Goal: Book appointment/travel/reservation

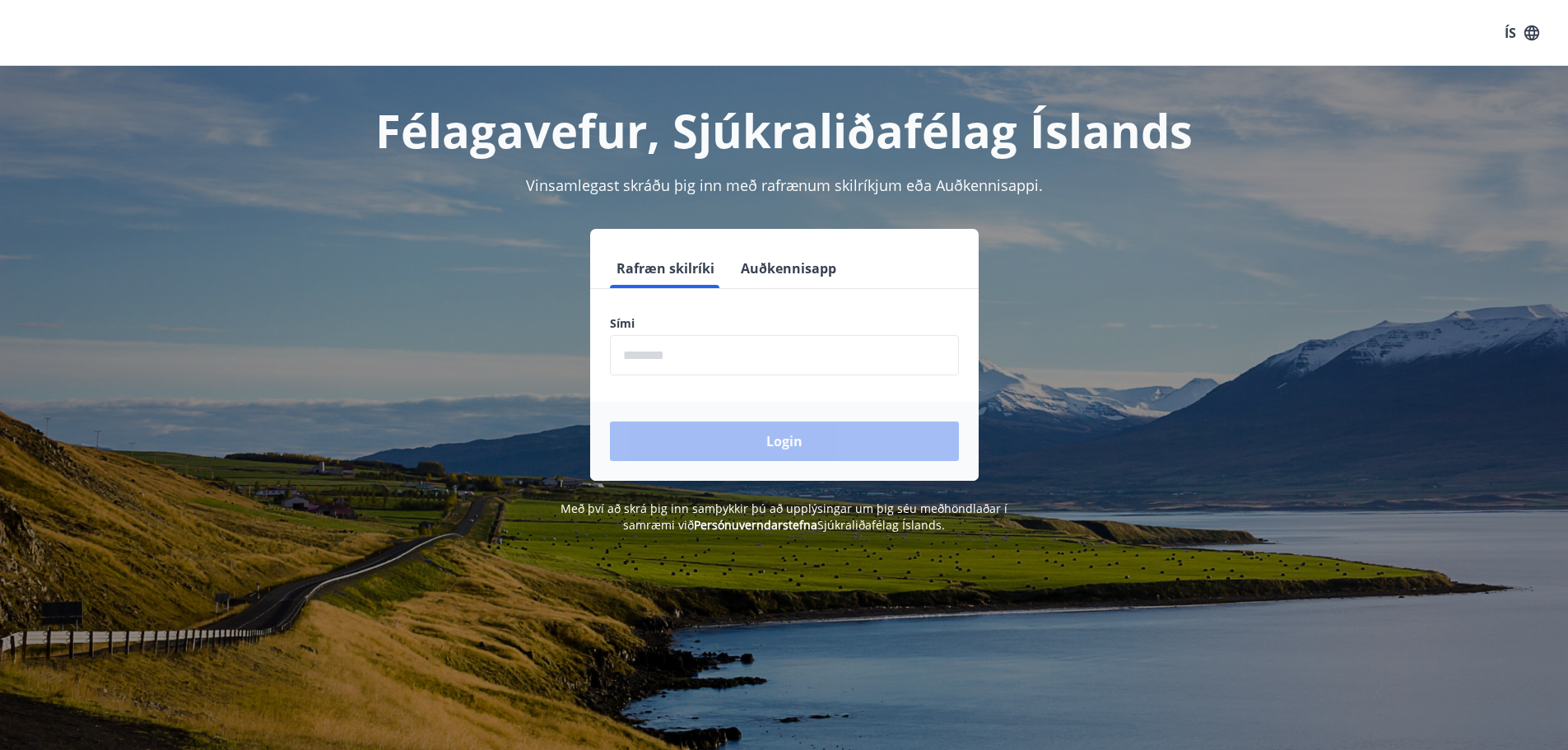
click at [659, 357] on input "phone" at bounding box center [784, 355] width 349 height 41
type input "********"
click at [768, 445] on button "Login" at bounding box center [784, 441] width 349 height 40
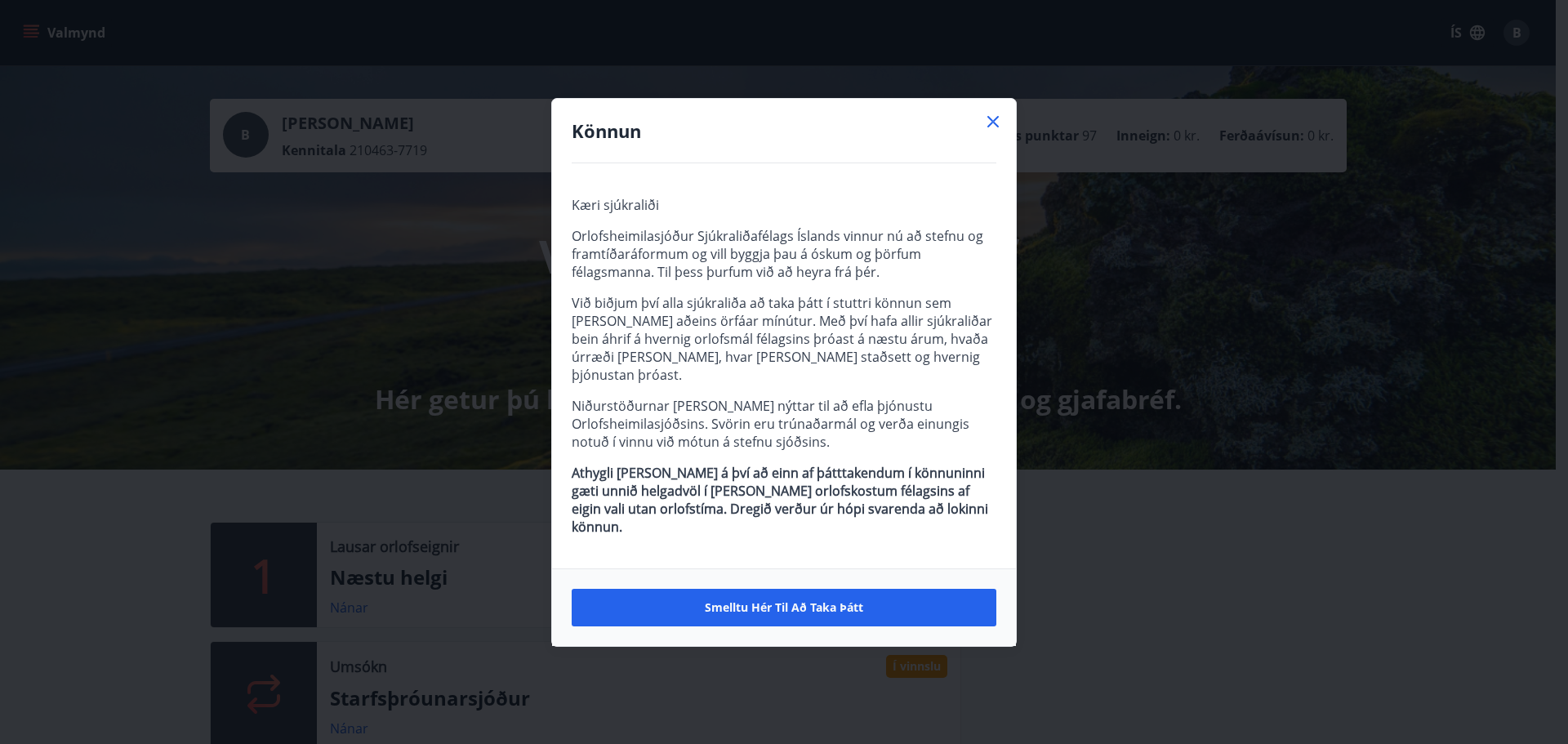
click at [990, 131] on icon at bounding box center [992, 121] width 20 height 20
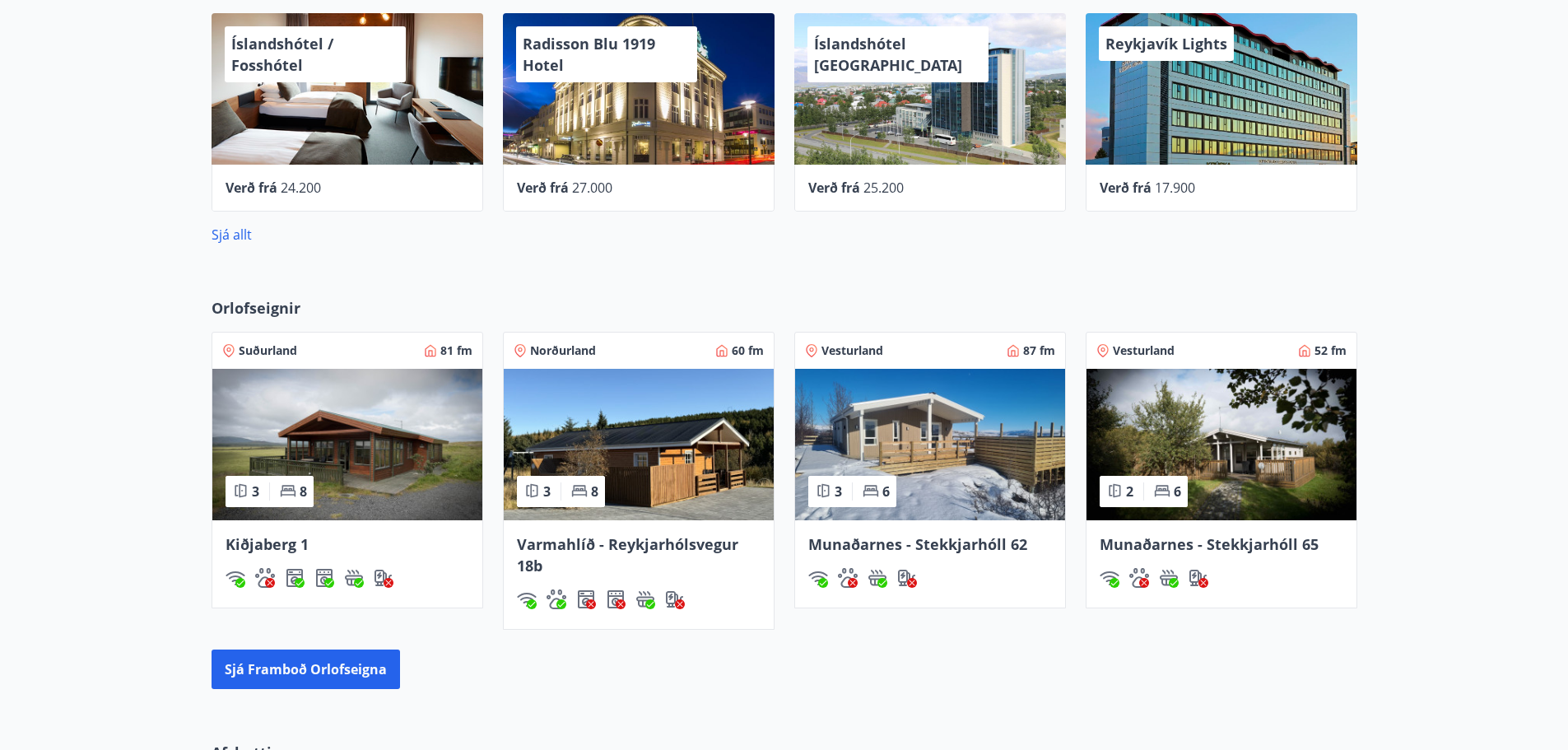
scroll to position [988, 0]
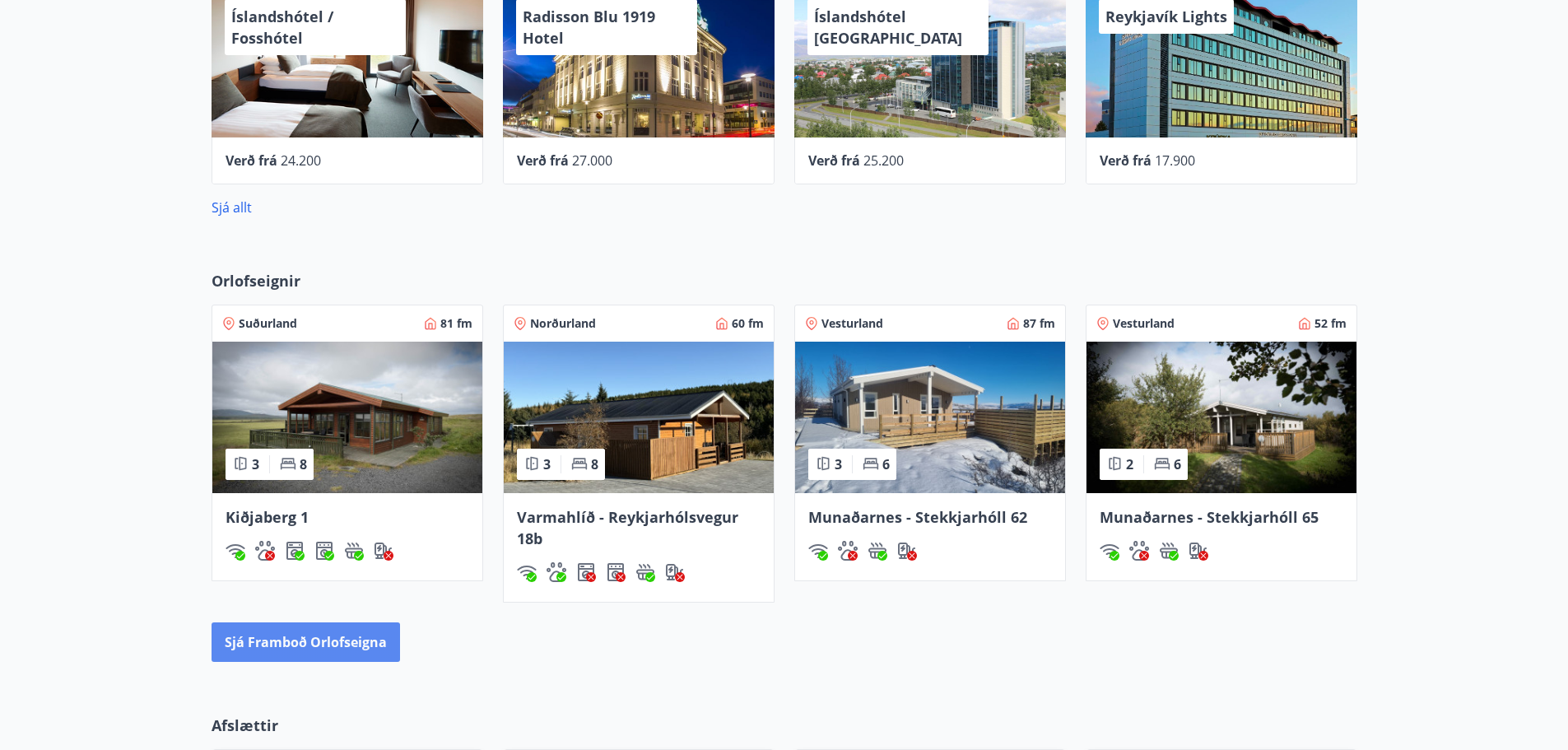
click at [285, 644] on button "Sjá framboð orlofseigna" at bounding box center [306, 643] width 189 height 40
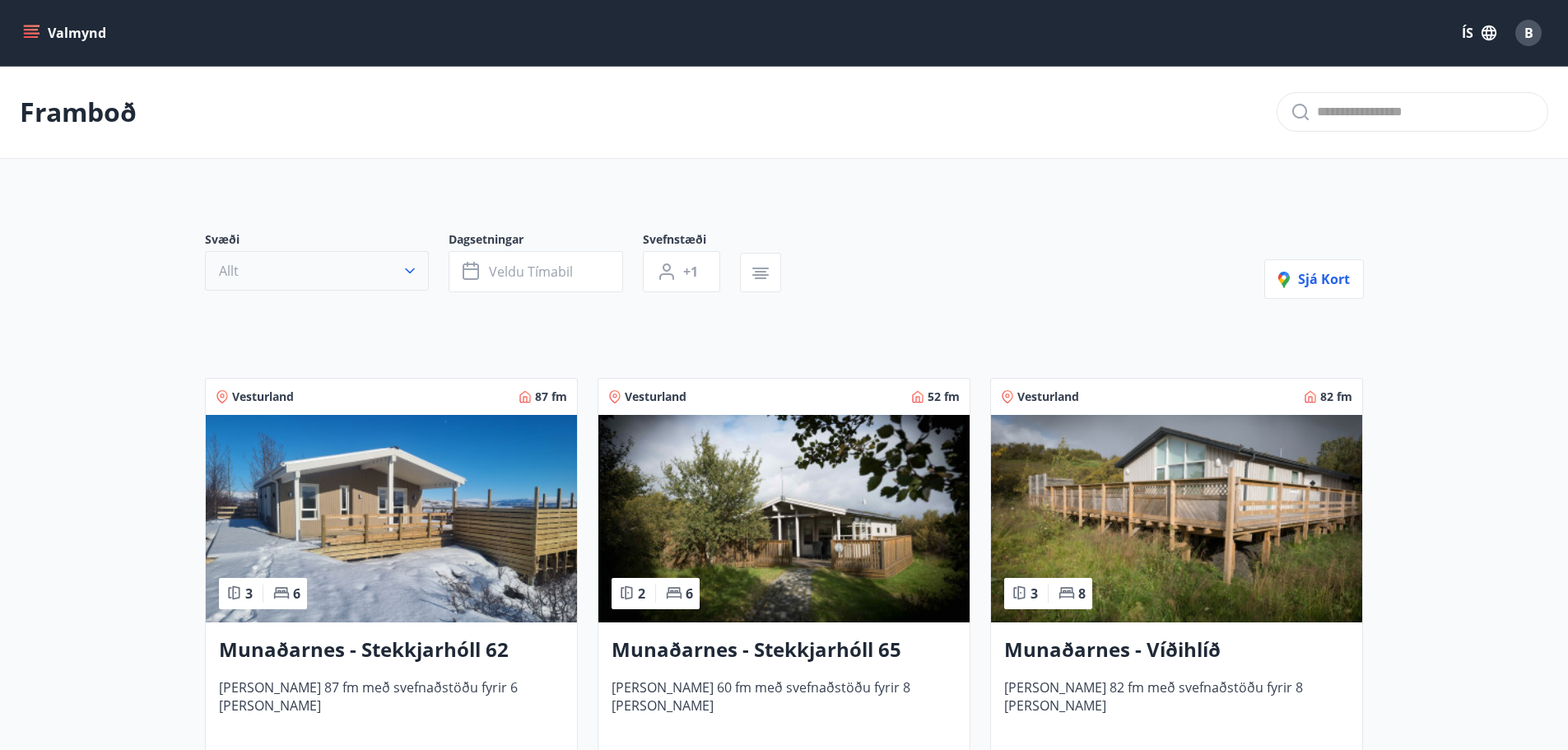
click at [408, 268] on icon "button" at bounding box center [410, 271] width 16 height 16
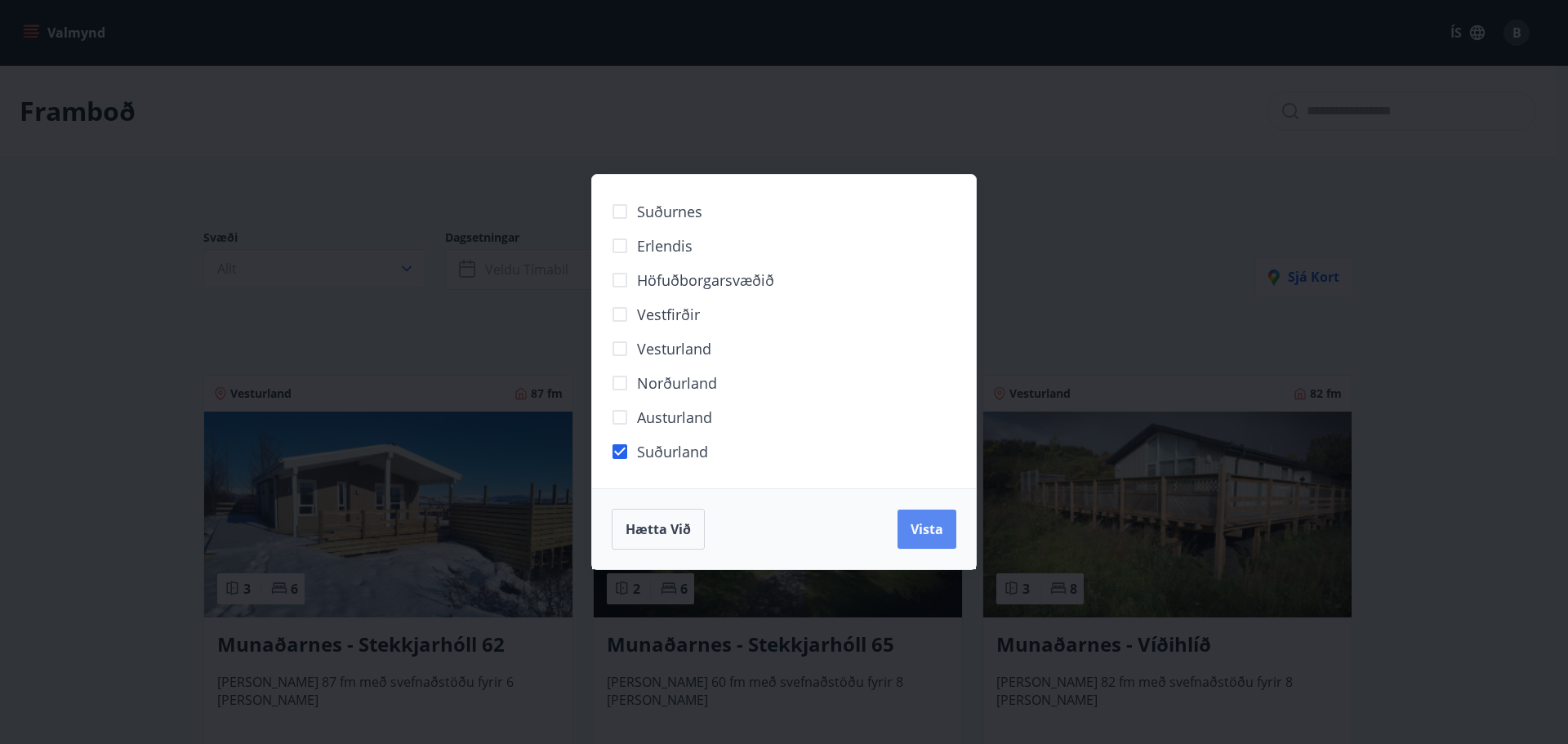
click at [946, 537] on button "Vista" at bounding box center [926, 529] width 59 height 39
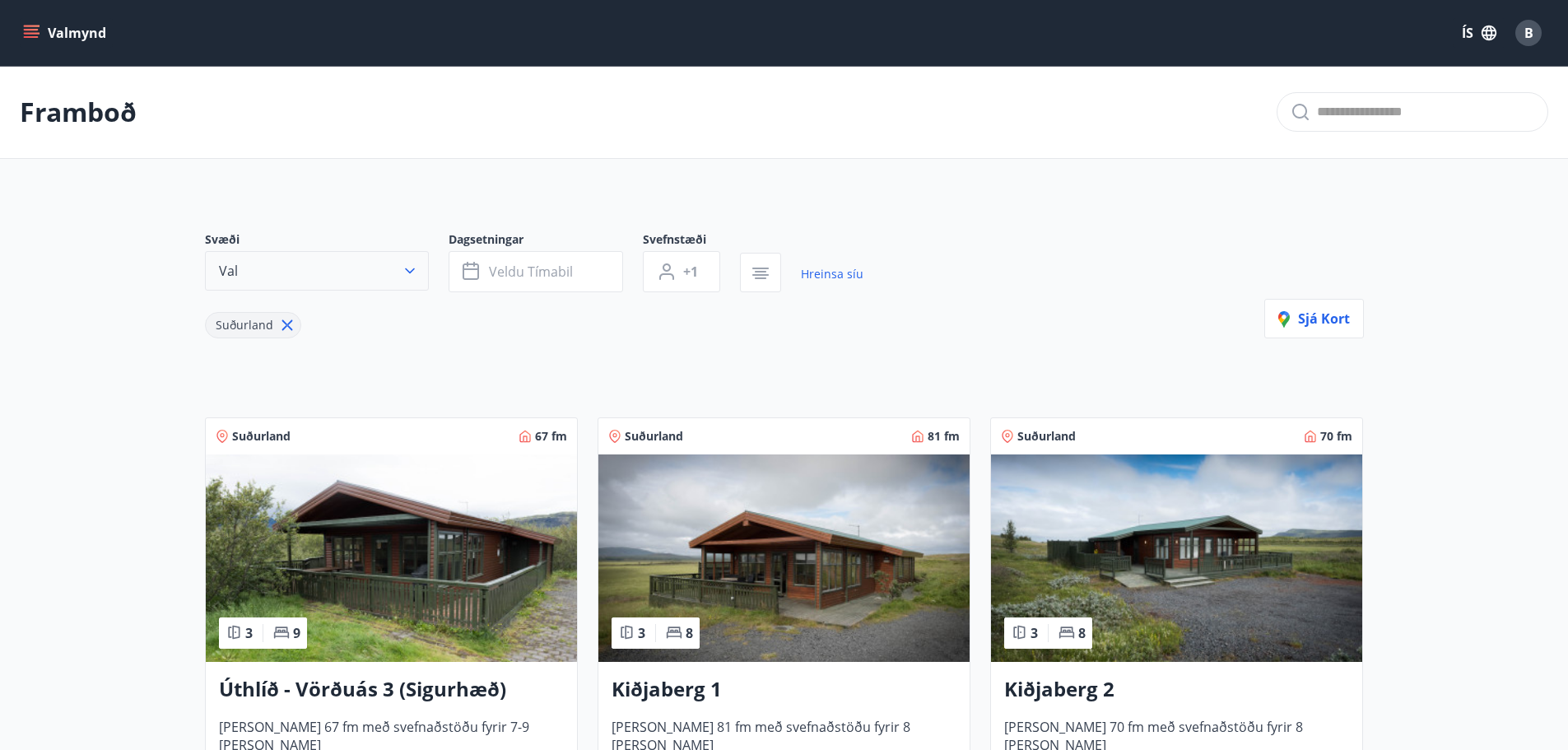
click at [409, 271] on icon "button" at bounding box center [410, 271] width 16 height 16
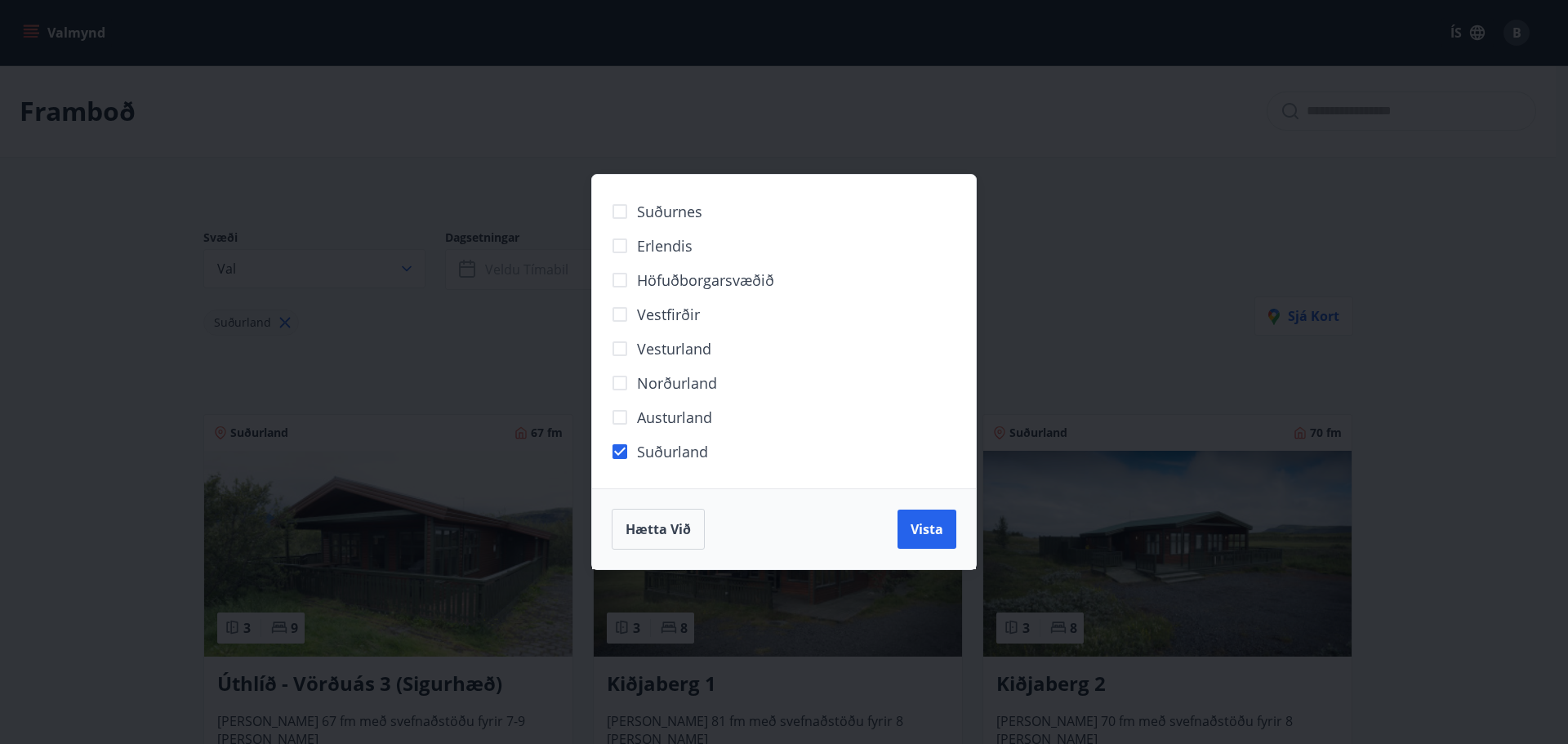
click at [696, 111] on div "Suðurnes Erlendis Höfuðborgarsvæðið Vestfirðir Vesturland Norðurland Austurland…" at bounding box center [784, 372] width 1568 height 744
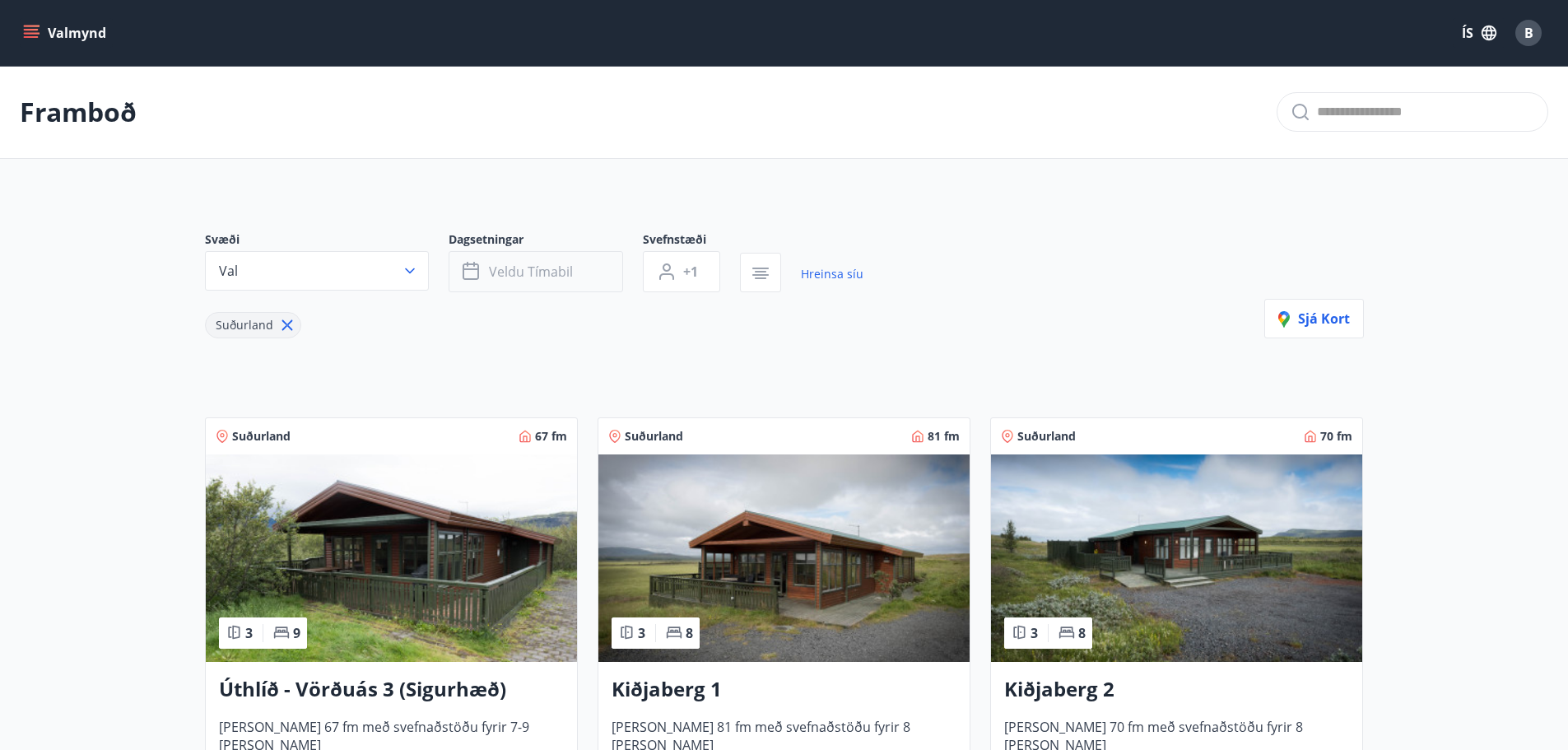
click at [541, 270] on span "Veldu tímabil" at bounding box center [530, 272] width 84 height 18
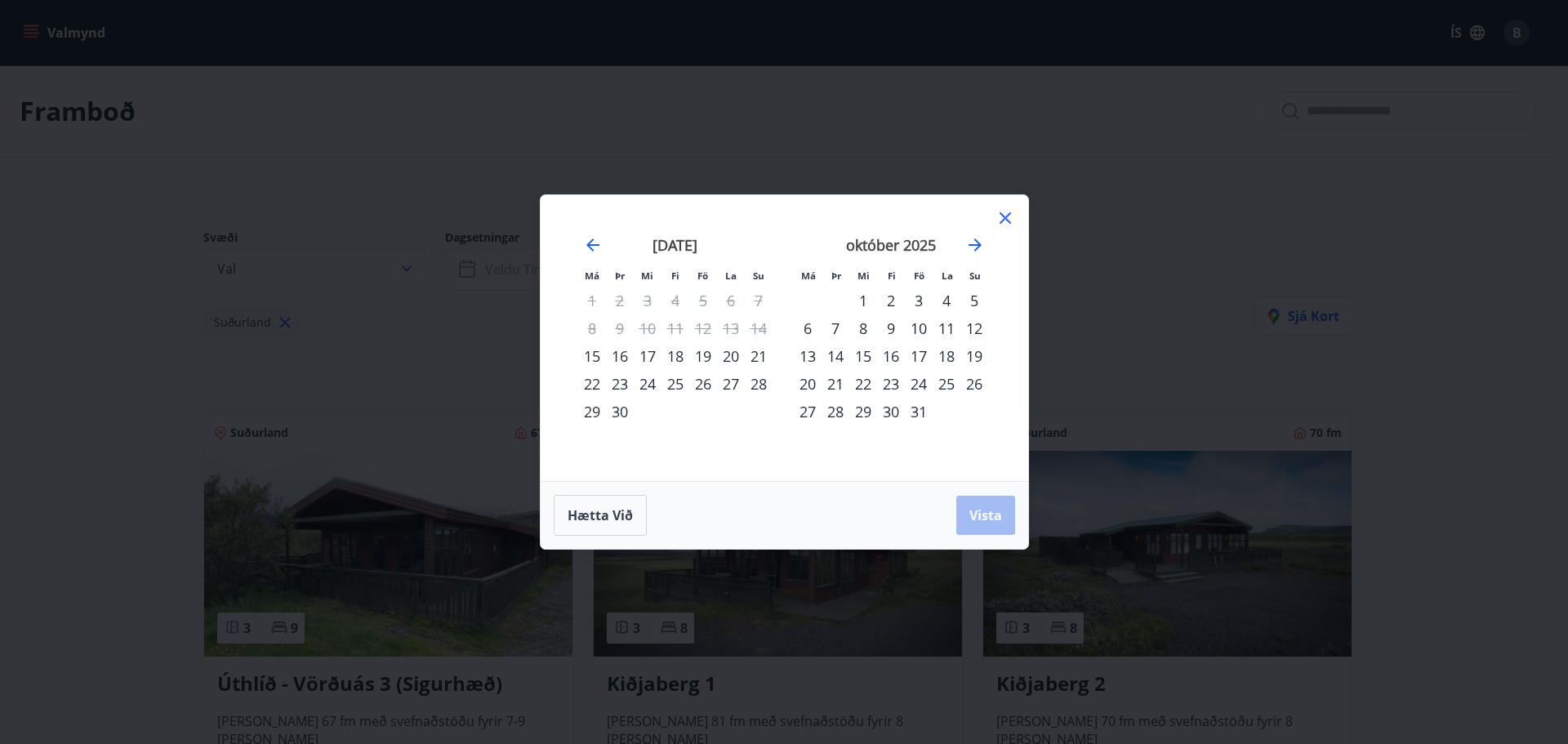
click at [925, 329] on div "10" at bounding box center [919, 328] width 27 height 27
click at [944, 327] on div "11" at bounding box center [946, 328] width 27 height 27
click at [974, 324] on div "12" at bounding box center [974, 328] width 27 height 27
click at [928, 331] on div "10" at bounding box center [919, 328] width 27 height 27
click at [983, 521] on span "Vista" at bounding box center [986, 515] width 33 height 18
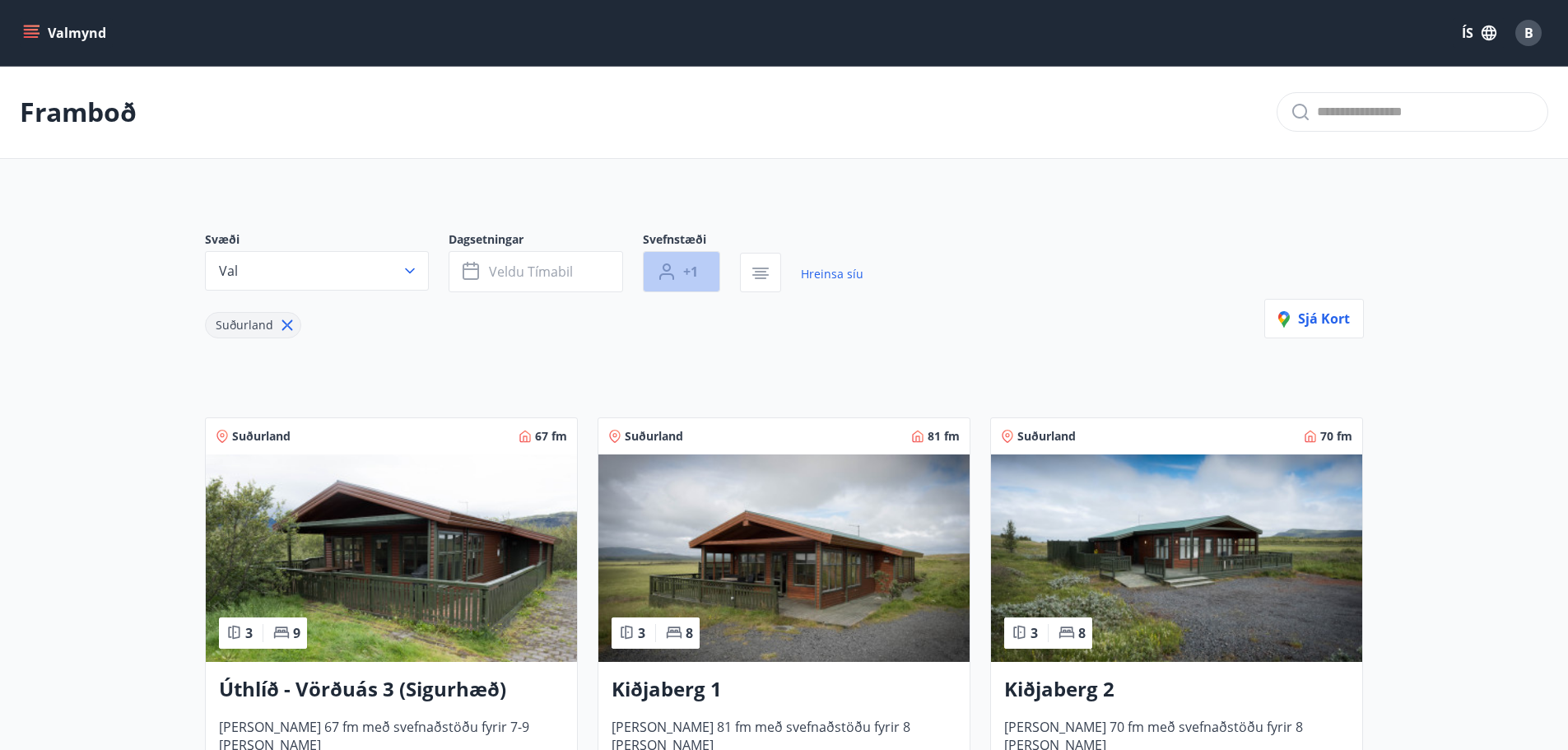
click at [690, 274] on span "+1" at bounding box center [690, 272] width 15 height 18
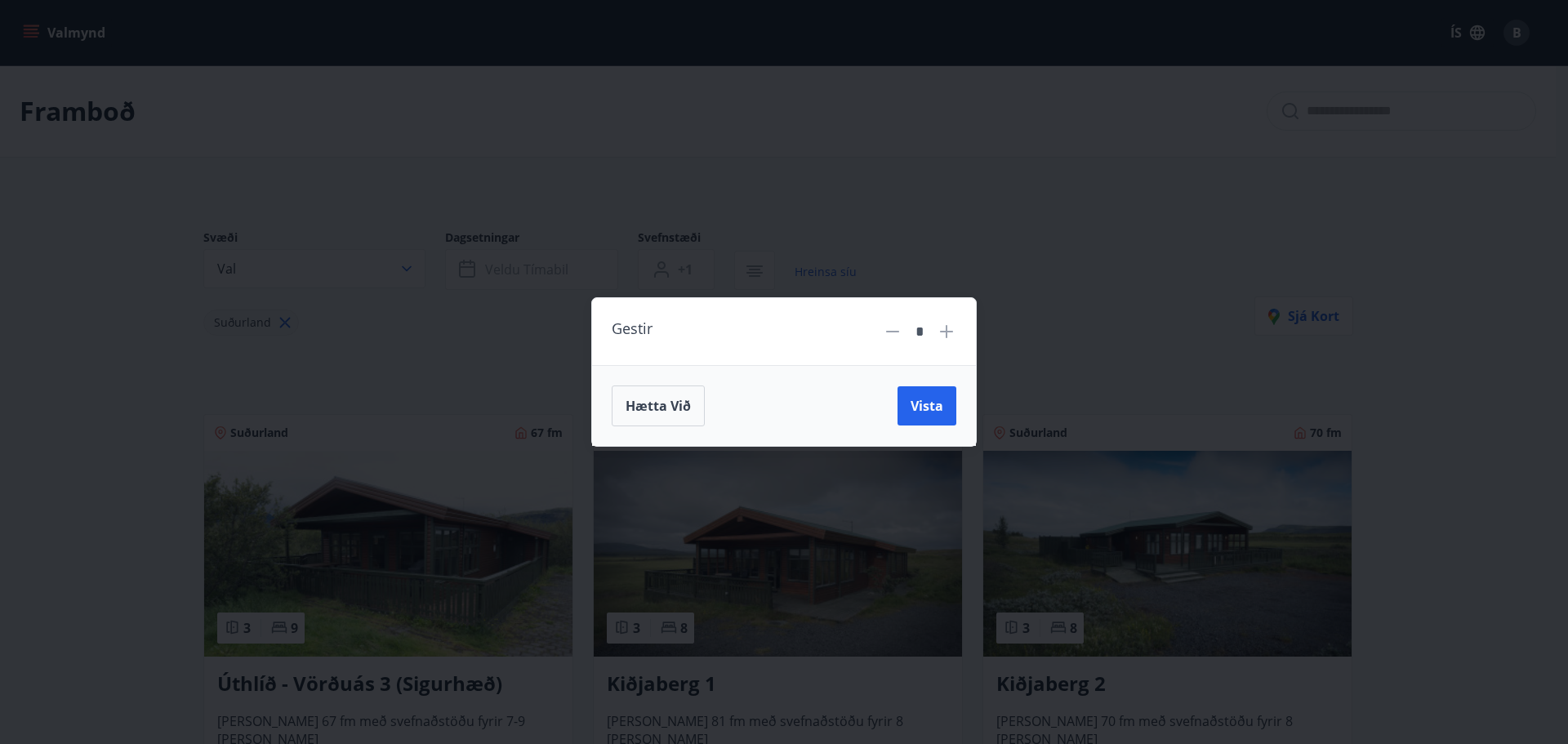
click at [951, 336] on icon at bounding box center [946, 331] width 20 height 20
type input "*"
click at [928, 403] on span "Vista" at bounding box center [926, 406] width 33 height 18
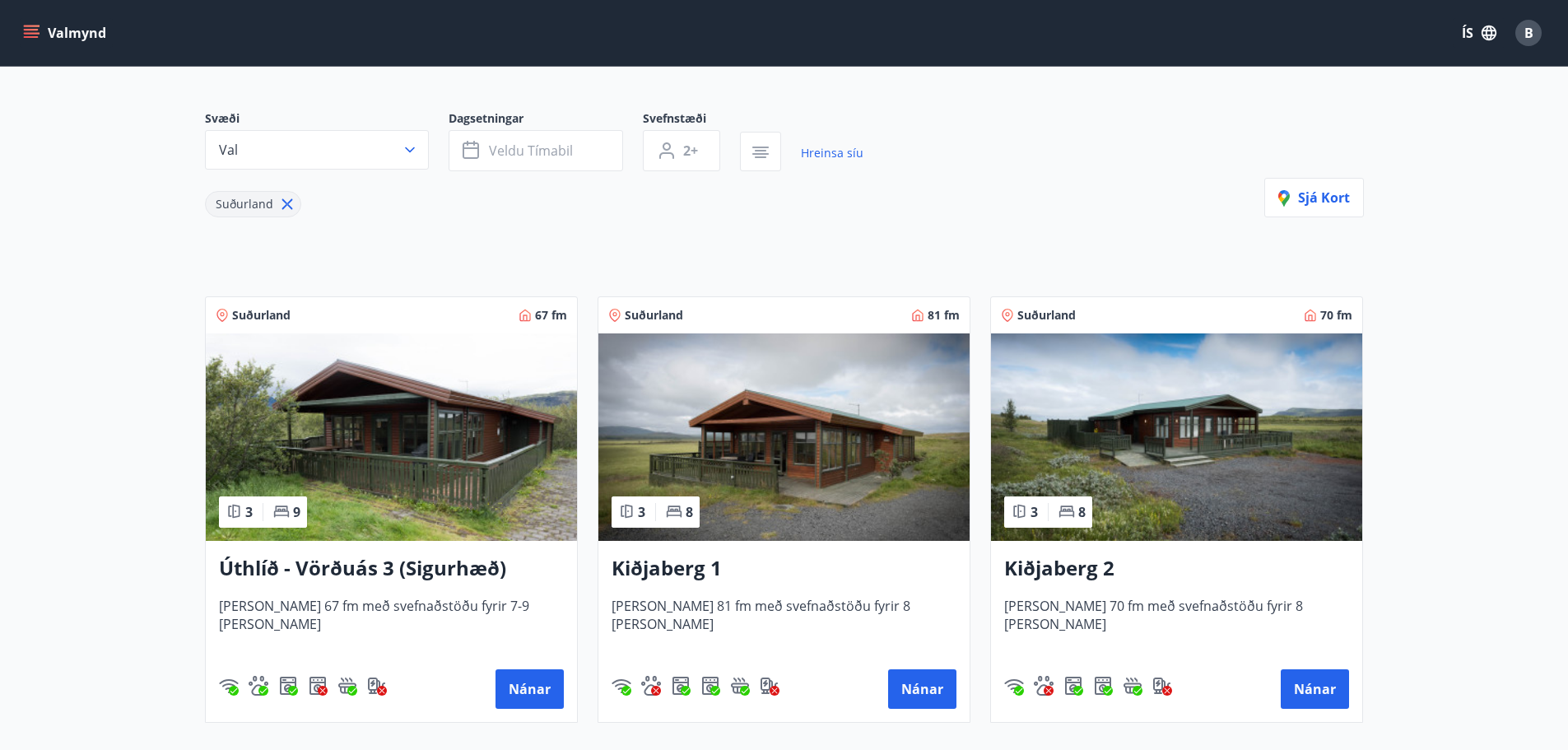
scroll to position [164, 0]
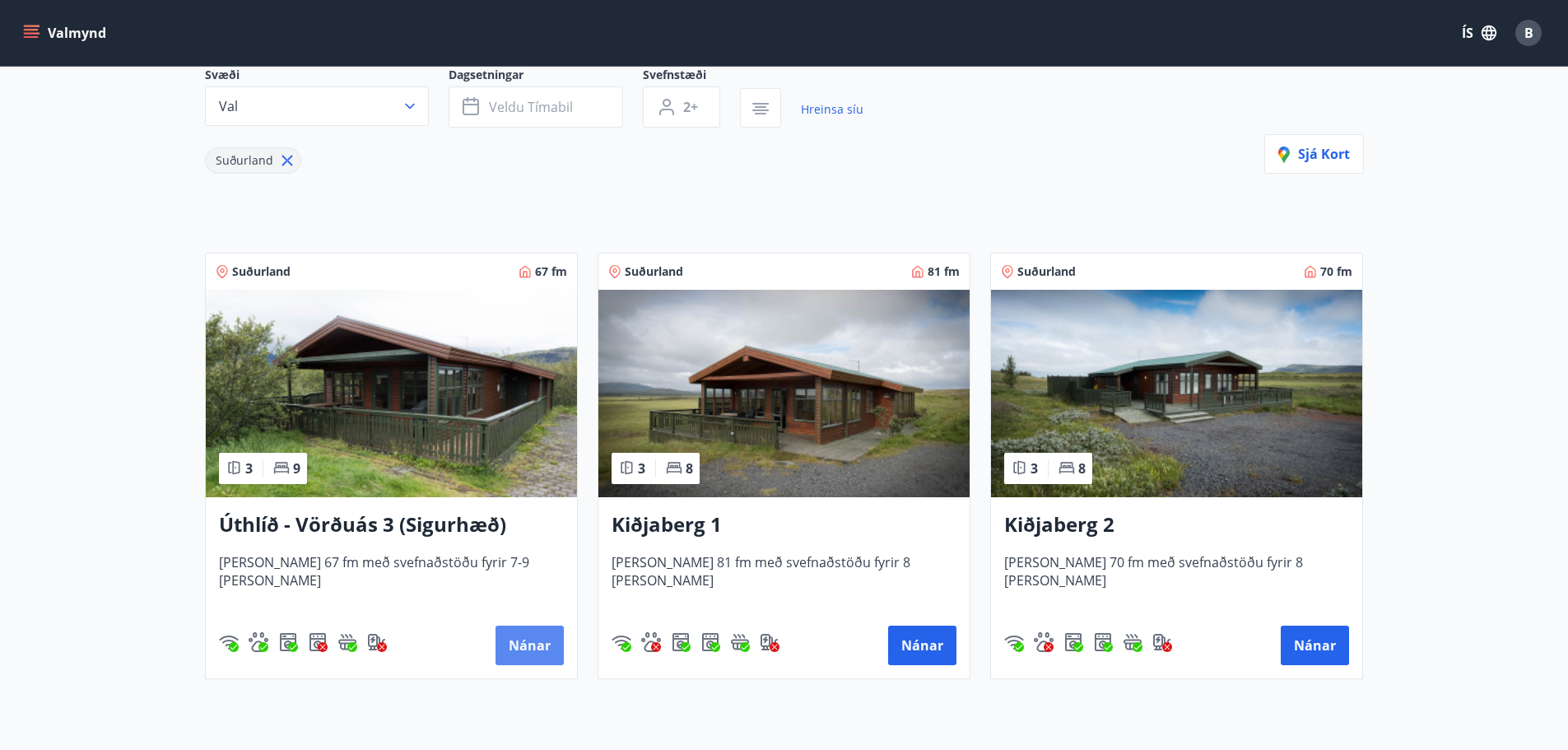
click at [534, 640] on button "Nánar" at bounding box center [529, 645] width 68 height 40
